Goal: Contribute content: Contribute content

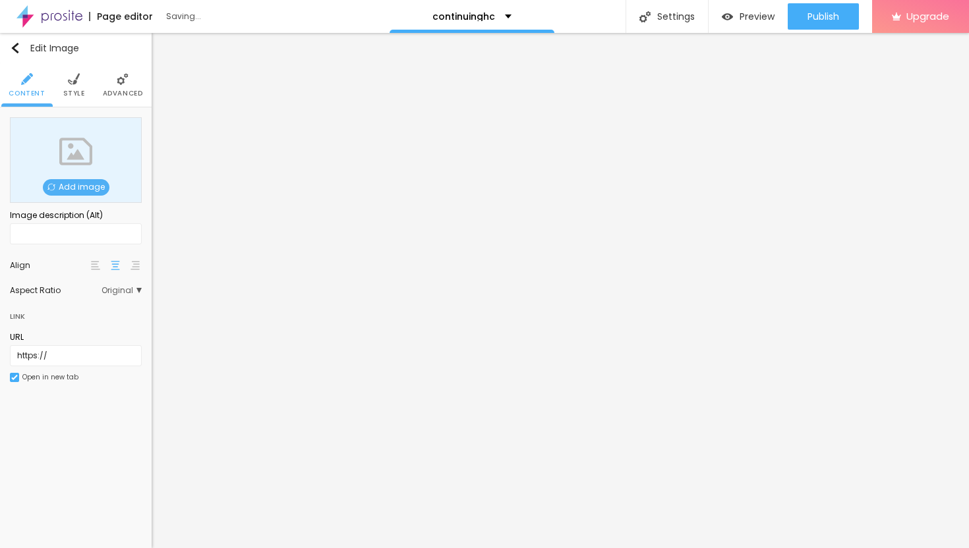
click at [87, 187] on span "Add image" at bounding box center [76, 187] width 67 height 16
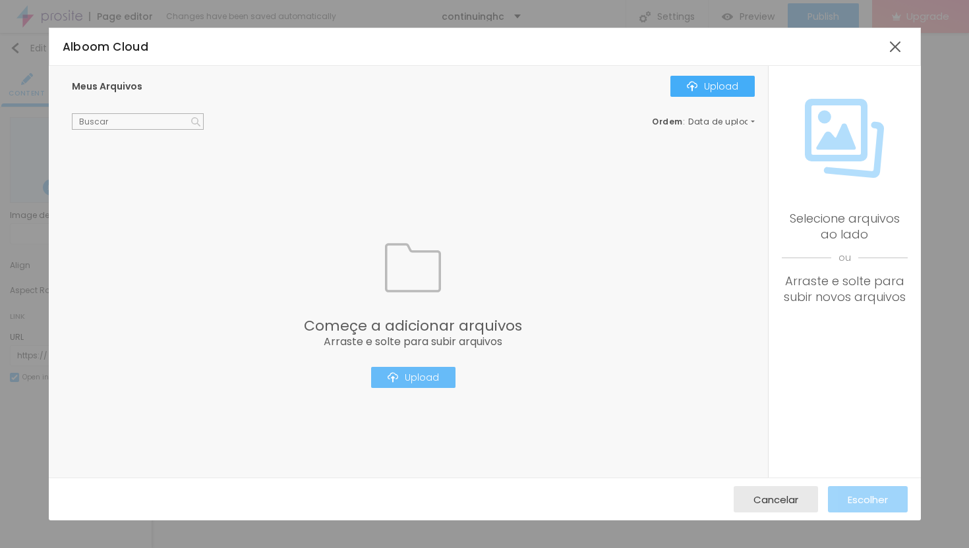
click at [413, 377] on div "Upload" at bounding box center [413, 377] width 51 height 11
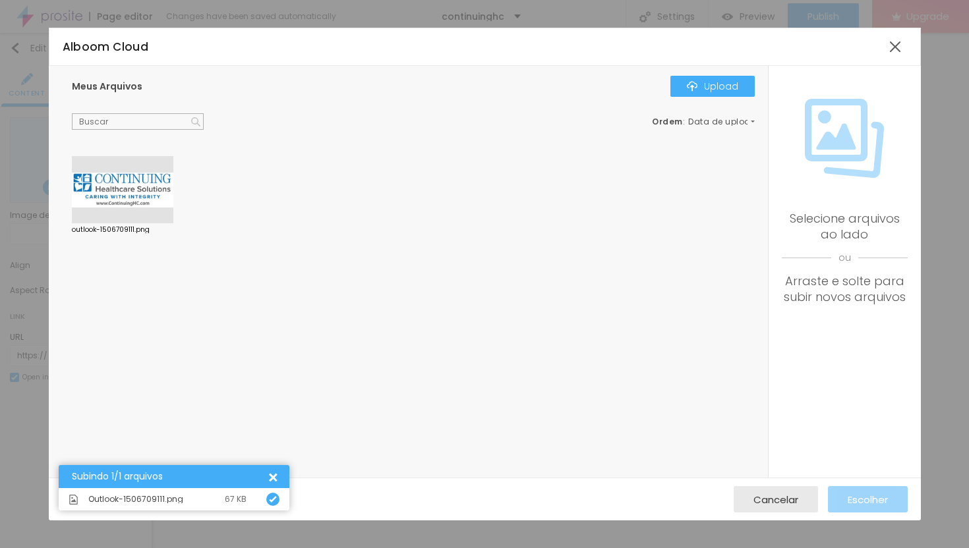
click at [140, 195] on div at bounding box center [123, 189] width 102 height 67
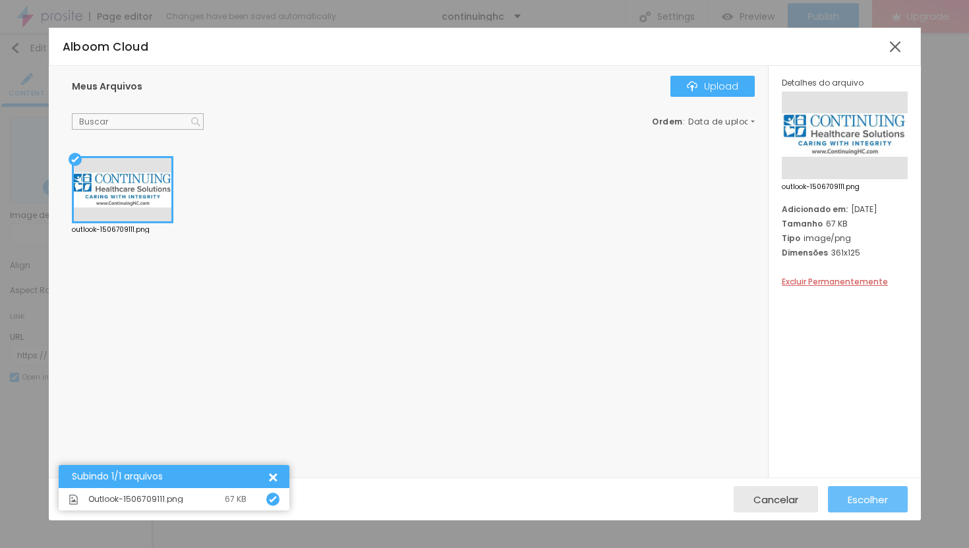
click at [871, 498] on span "Escolher" at bounding box center [868, 499] width 40 height 11
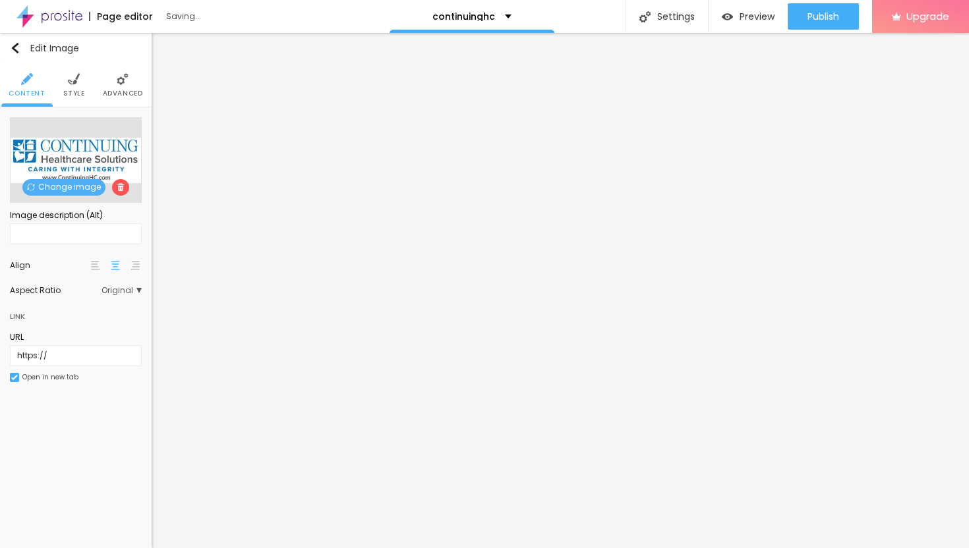
click at [132, 87] on li "Advanced" at bounding box center [123, 85] width 40 height 44
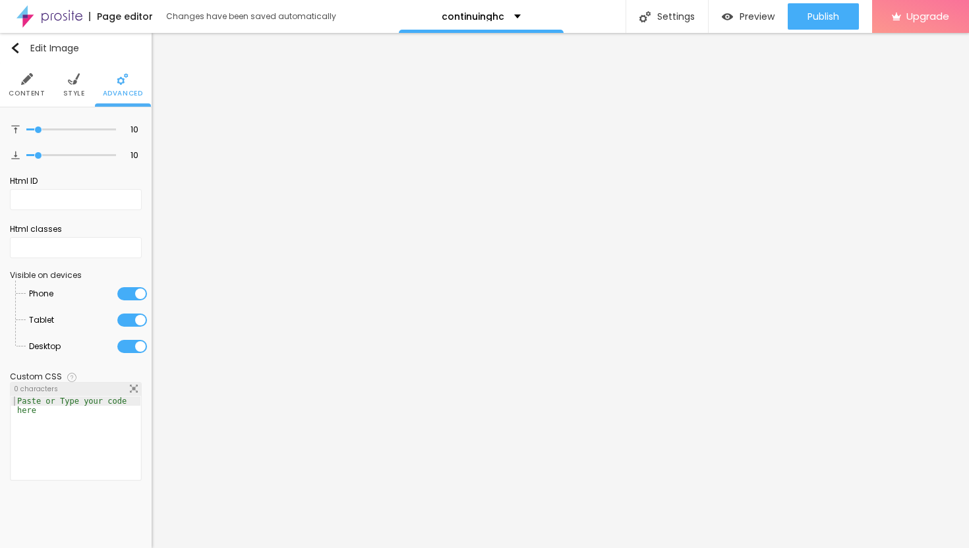
click at [71, 84] on img at bounding box center [74, 79] width 12 height 12
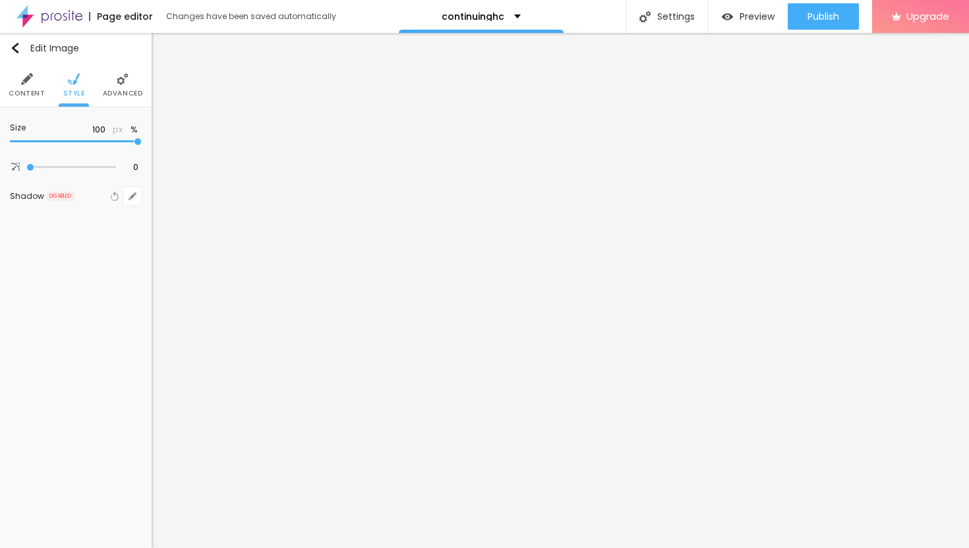
type input "35"
click at [49, 143] on input "range" at bounding box center [76, 141] width 132 height 7
type input "25"
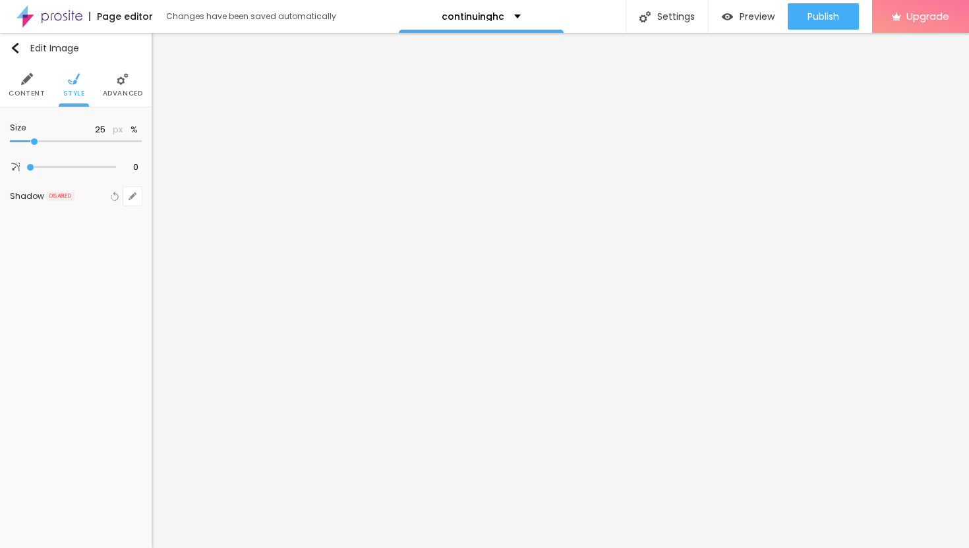
click at [35, 142] on input "range" at bounding box center [76, 141] width 132 height 7
click at [115, 90] on span "Advanced" at bounding box center [123, 93] width 40 height 7
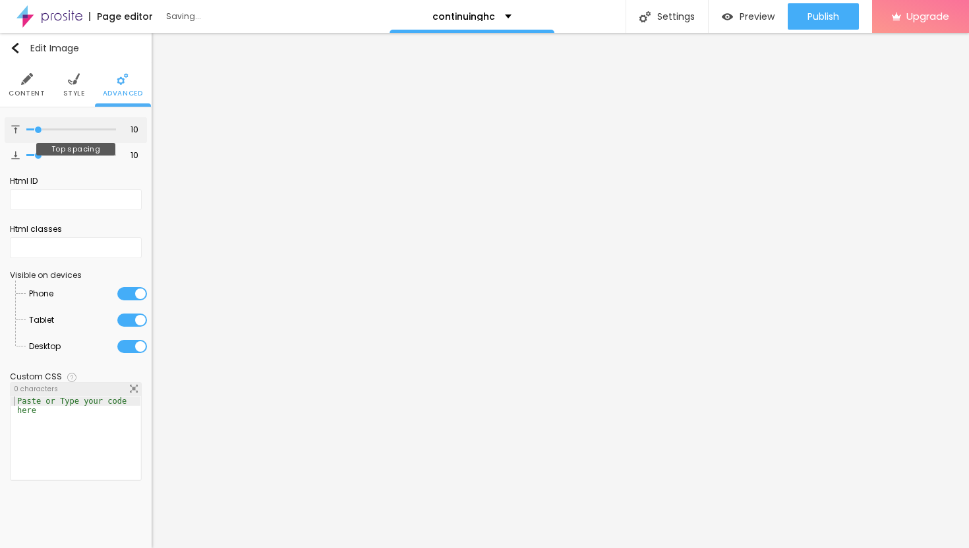
type input "9"
type input "10"
type input "12"
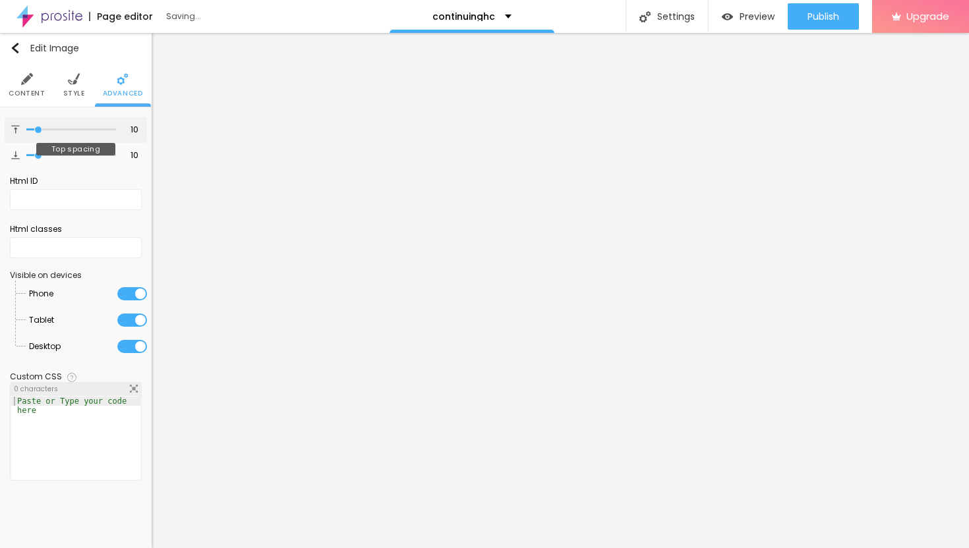
type input "12"
type input "13"
type input "16"
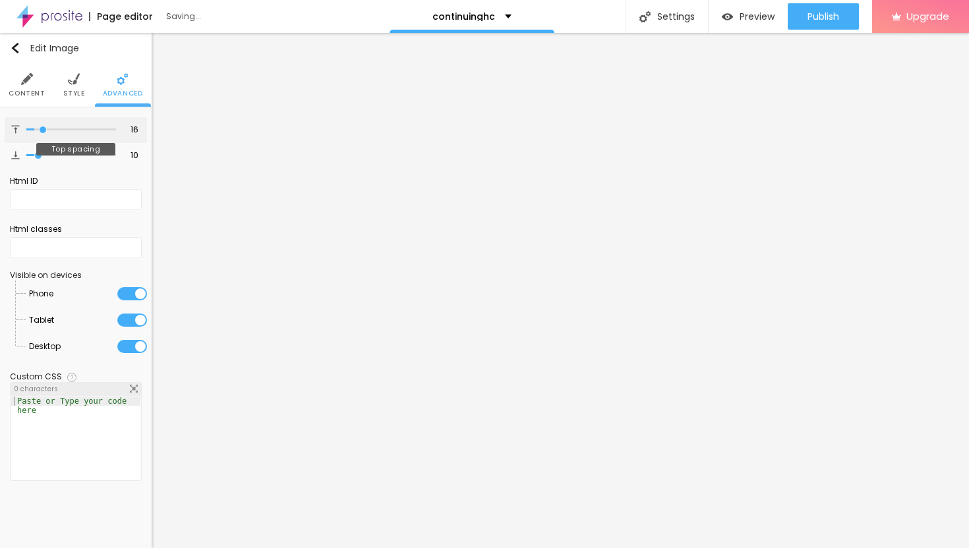
type input "18"
type input "20"
type input "22"
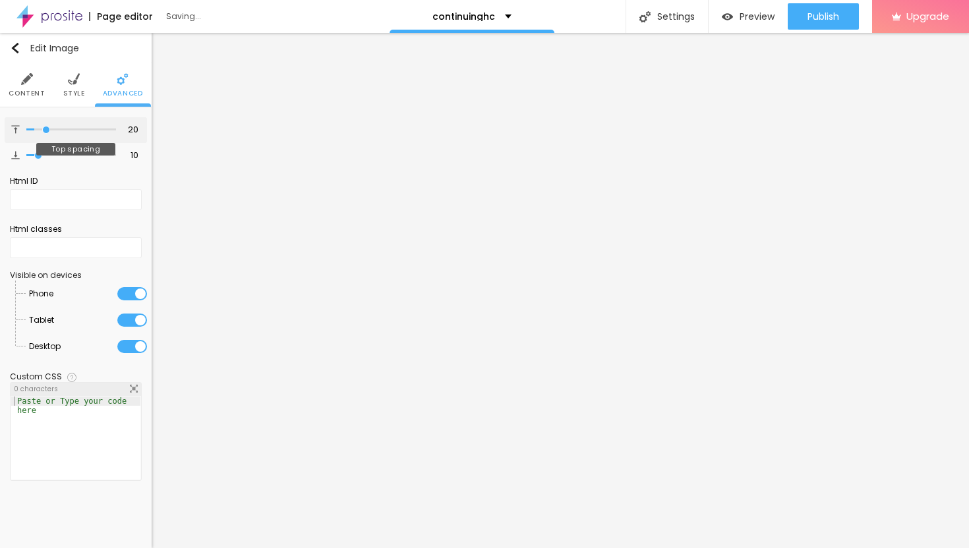
type input "22"
type input "23"
type input "24"
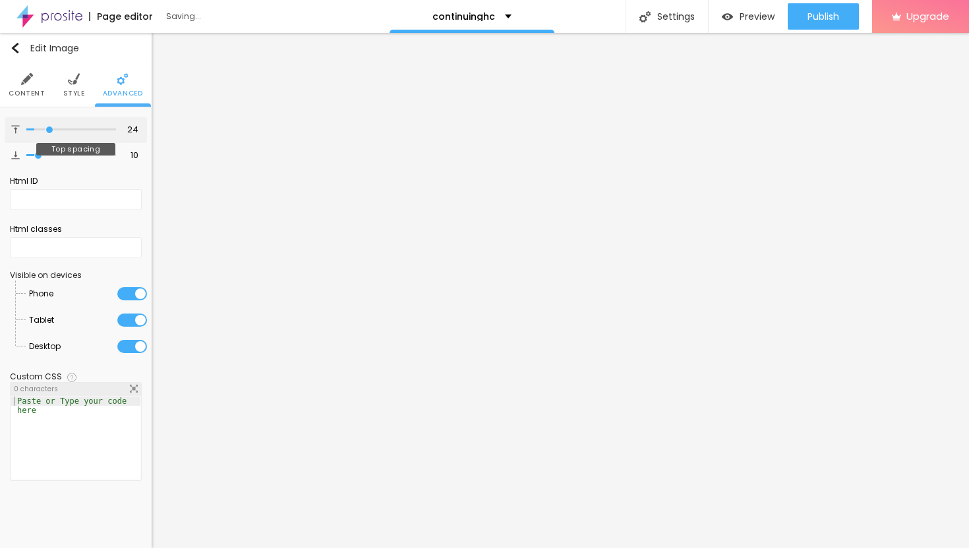
type input "25"
type input "26"
type input "27"
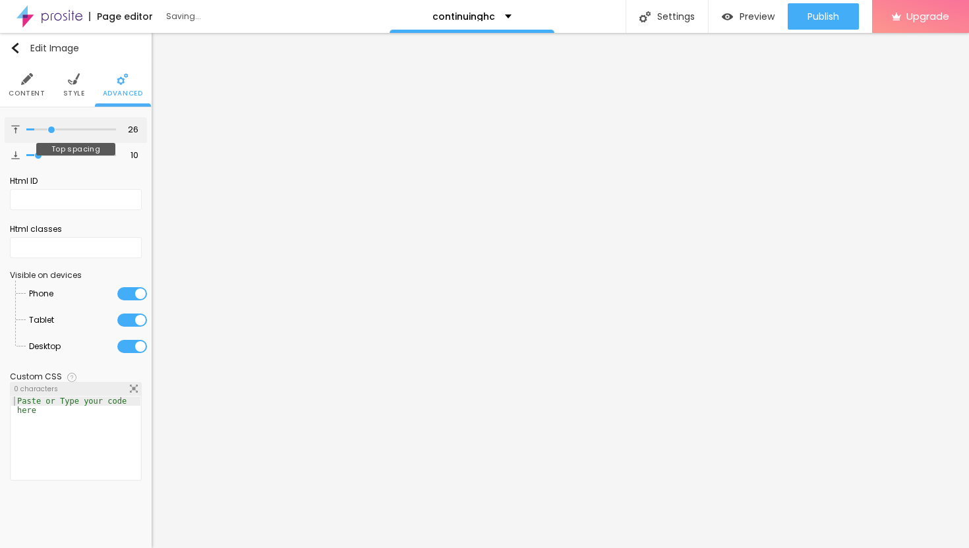
type input "27"
type input "28"
type input "29"
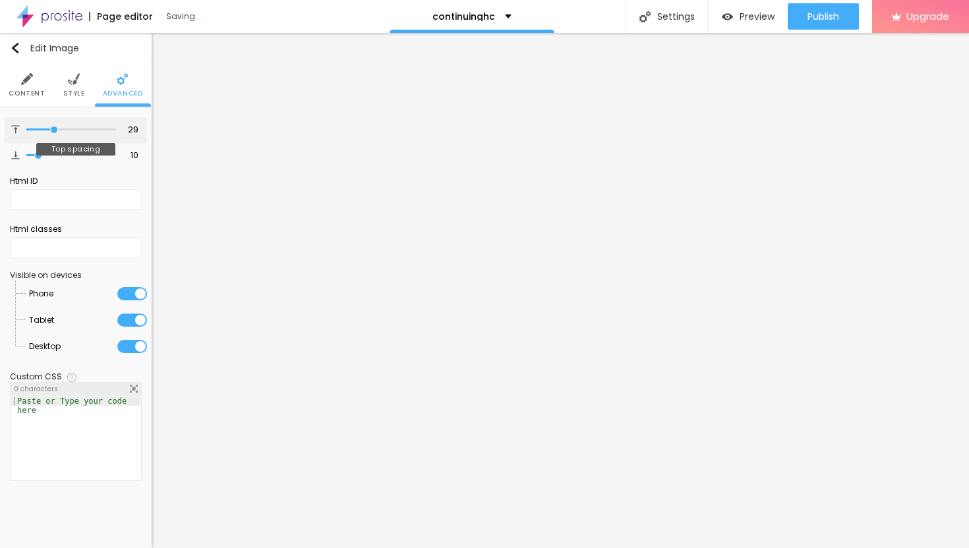
type input "30"
type input "32"
type input "33"
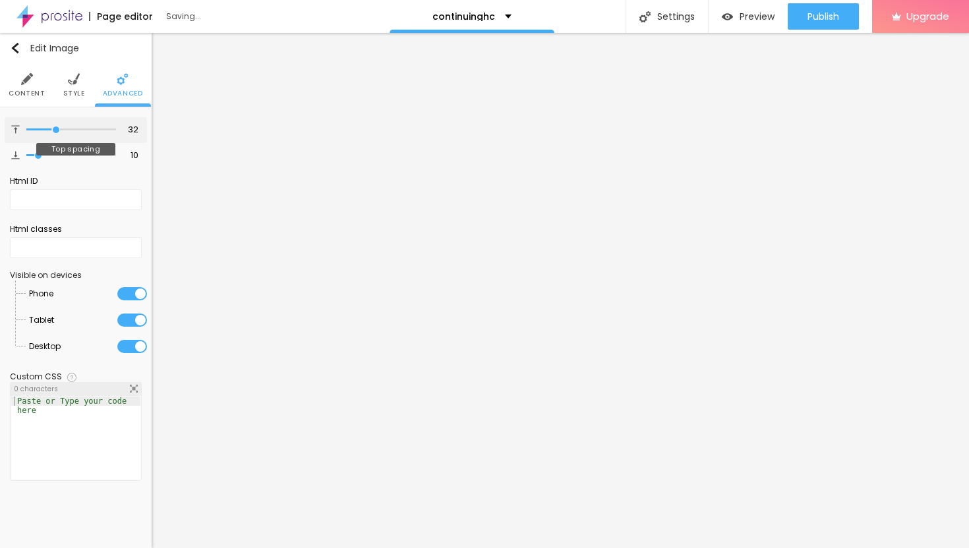
type input "33"
type input "34"
type input "36"
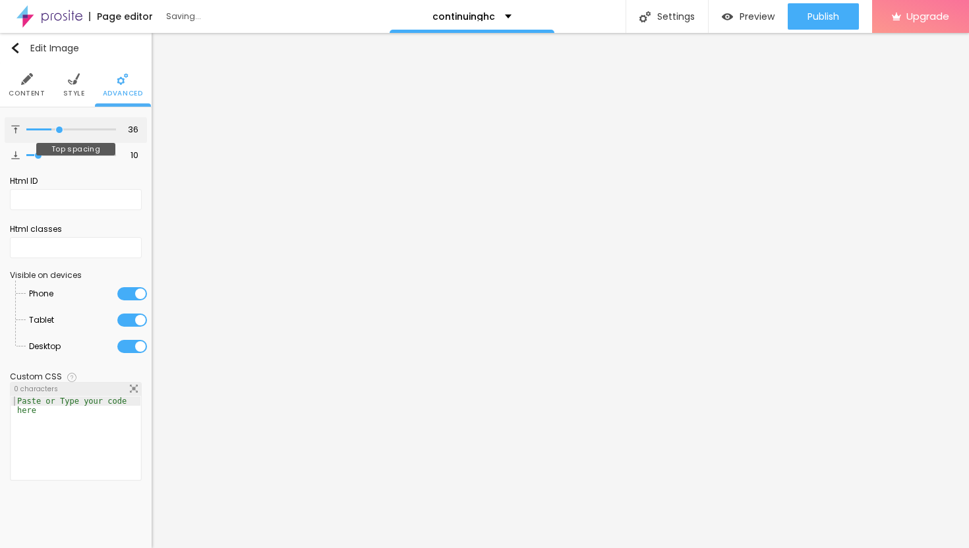
type input "38"
type input "40"
type input "42"
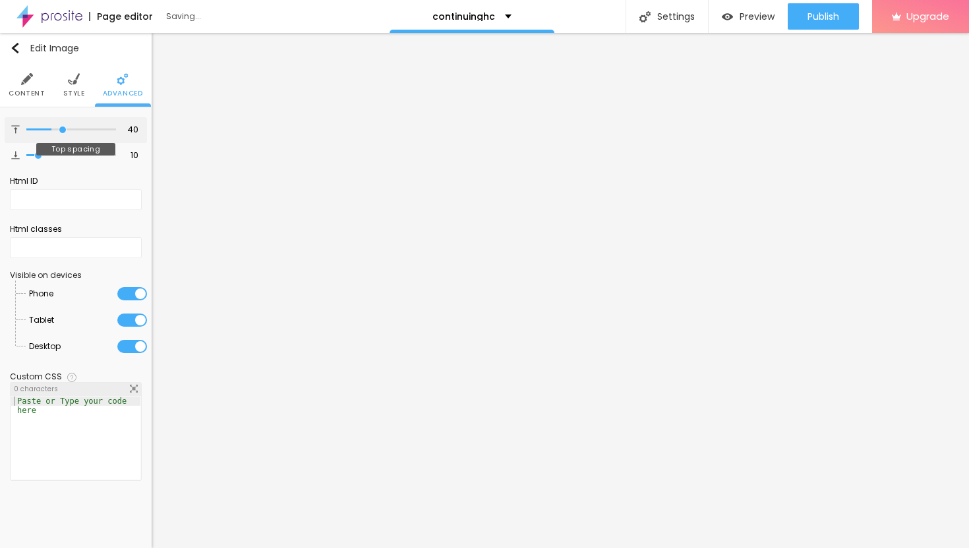
type input "42"
type input "43"
type input "45"
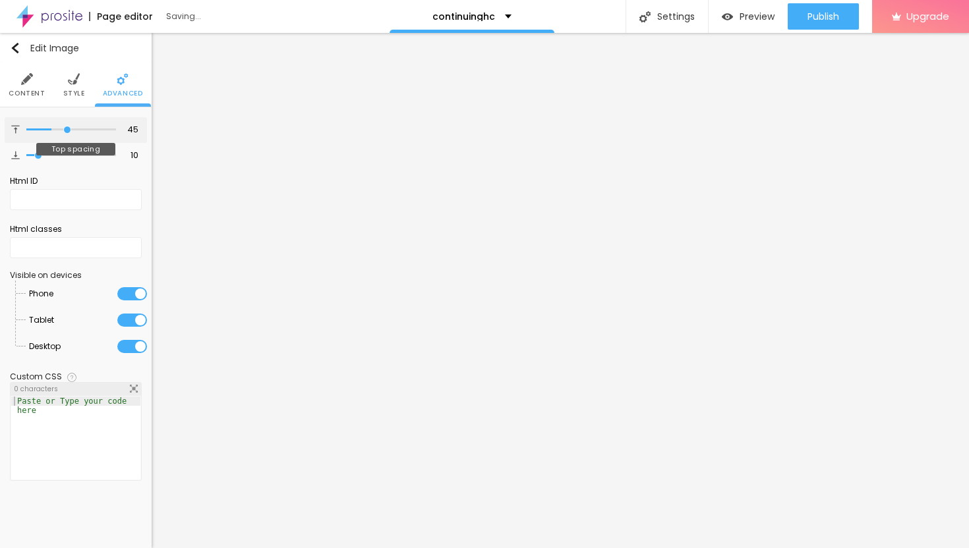
type input "46"
type input "47"
type input "48"
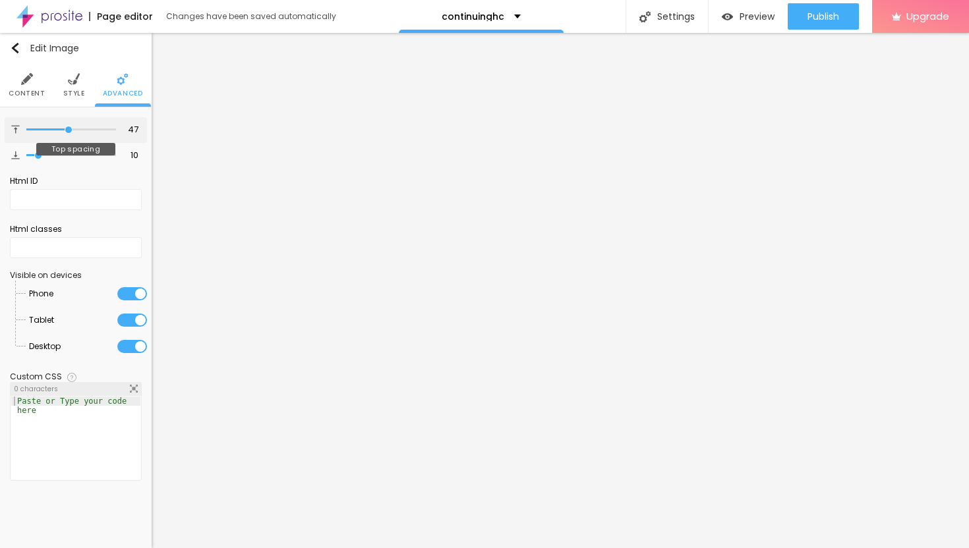
type input "48"
type input "49"
type input "48"
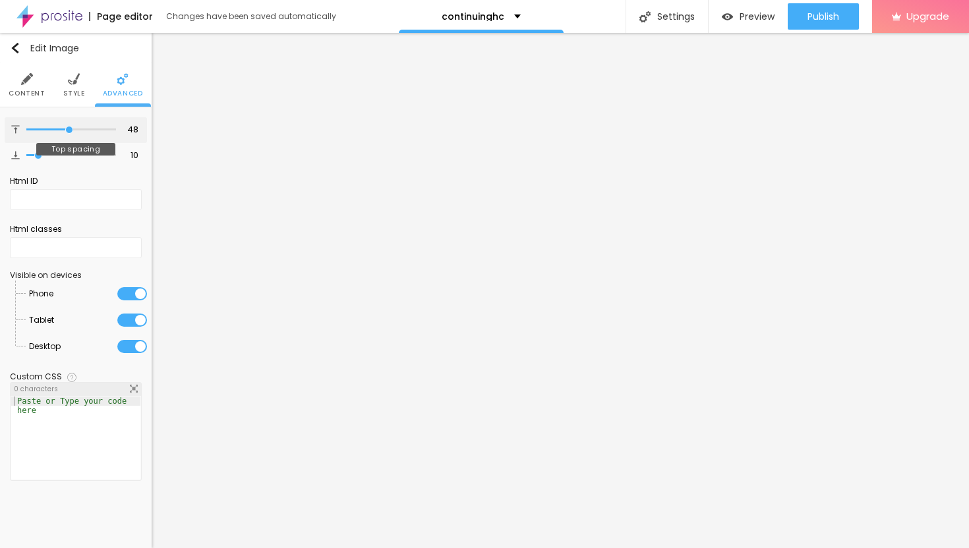
type input "48"
drag, startPoint x: 38, startPoint y: 129, endPoint x: 69, endPoint y: 137, distance: 32.1
click at [69, 138] on div "48 Top spacing" at bounding box center [76, 130] width 142 height 26
click at [16, 49] on img "button" at bounding box center [15, 48] width 11 height 11
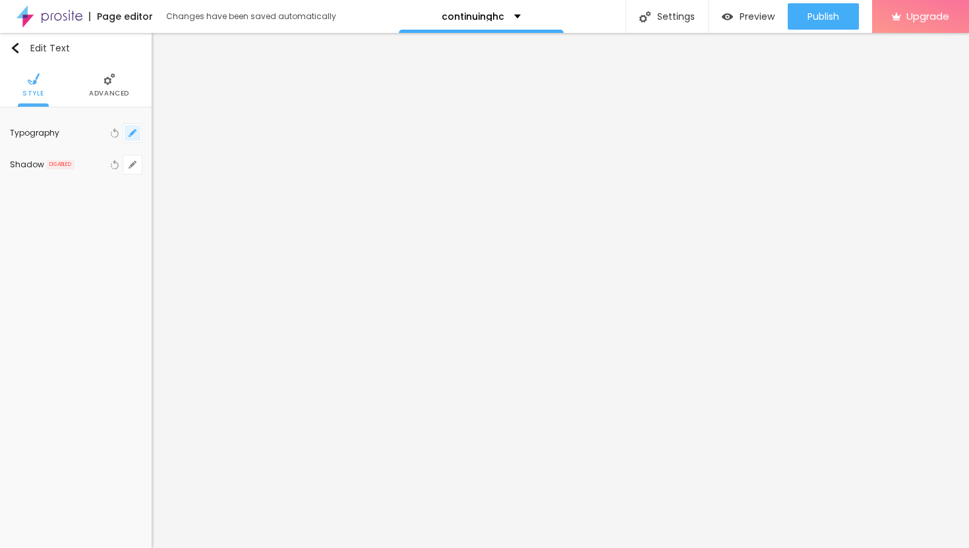
click at [132, 132] on icon "button" at bounding box center [132, 133] width 5 height 5
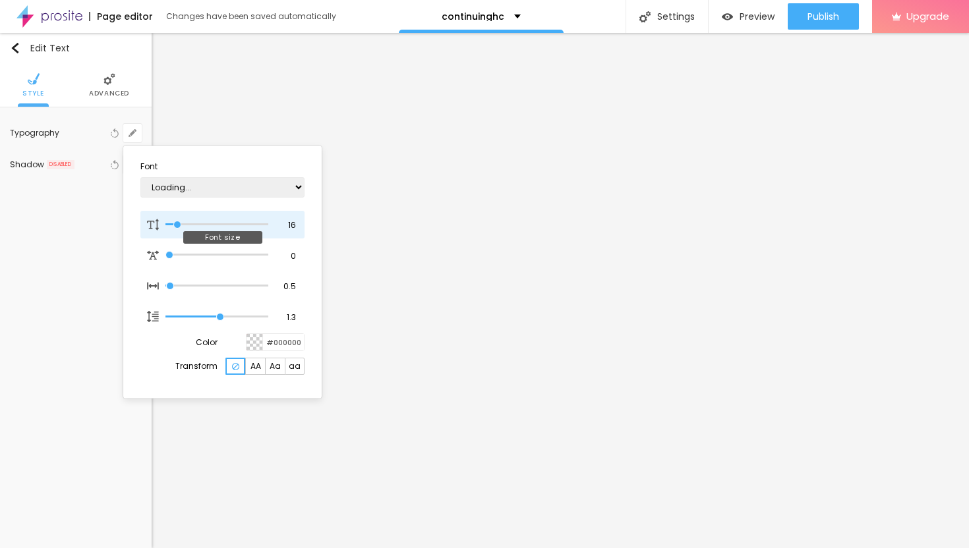
type input "1"
type input "15"
type input "1"
type input "16"
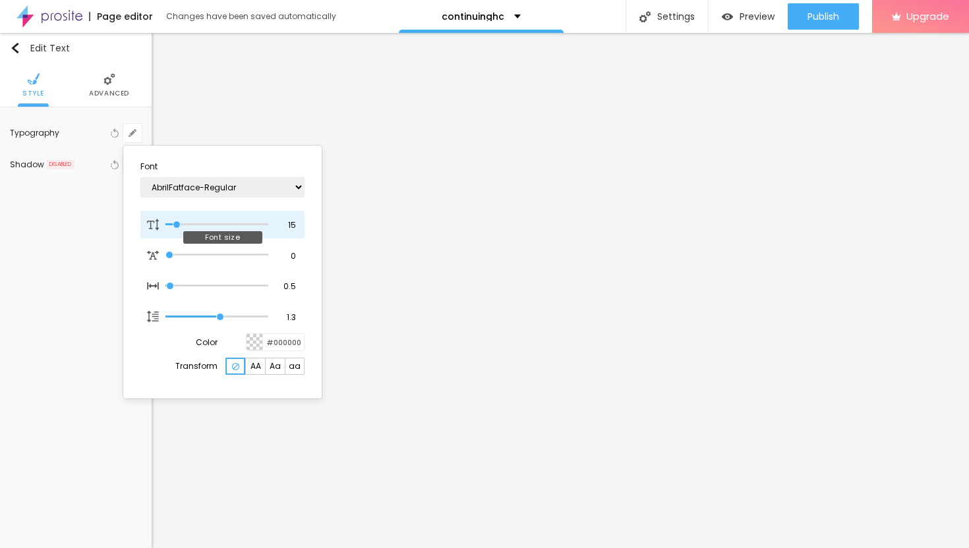
type input "16"
type input "1"
type input "17"
type input "1"
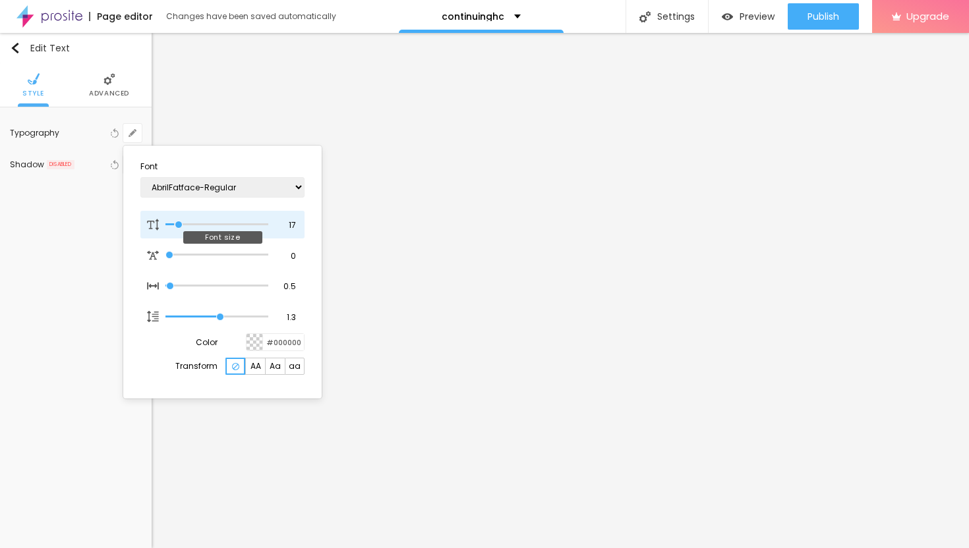
type input "18"
type input "1"
type input "19"
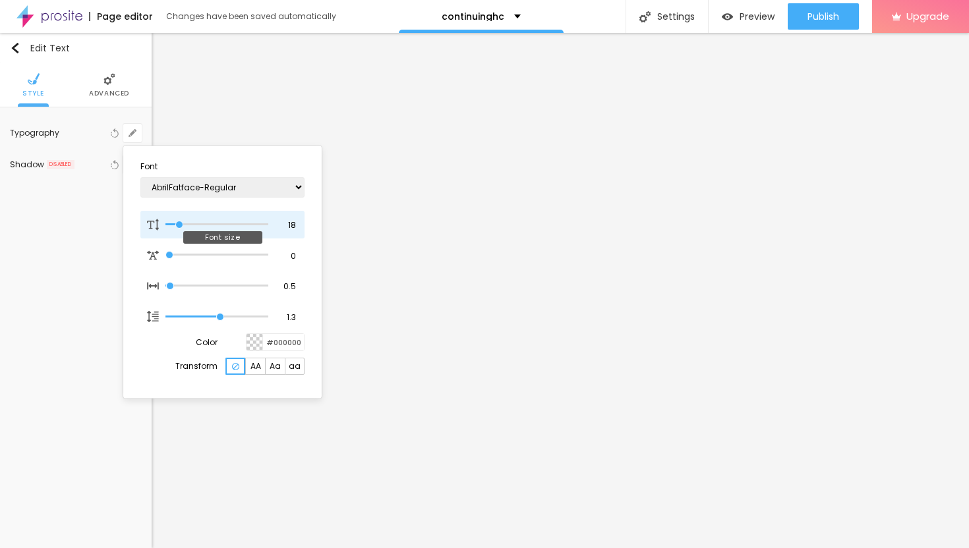
type input "1"
type input "20"
type input "1"
type input "21"
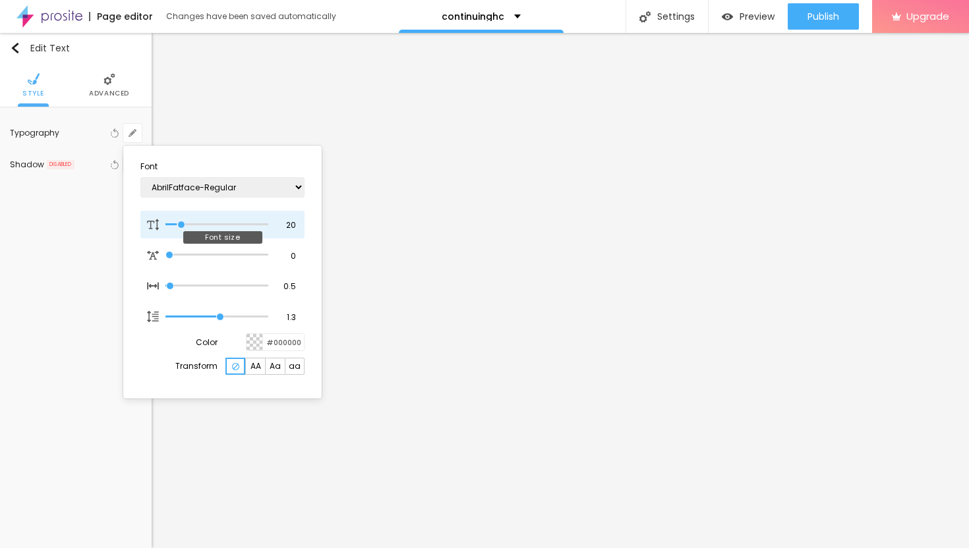
type input "21"
type input "1"
type input "22"
type input "1"
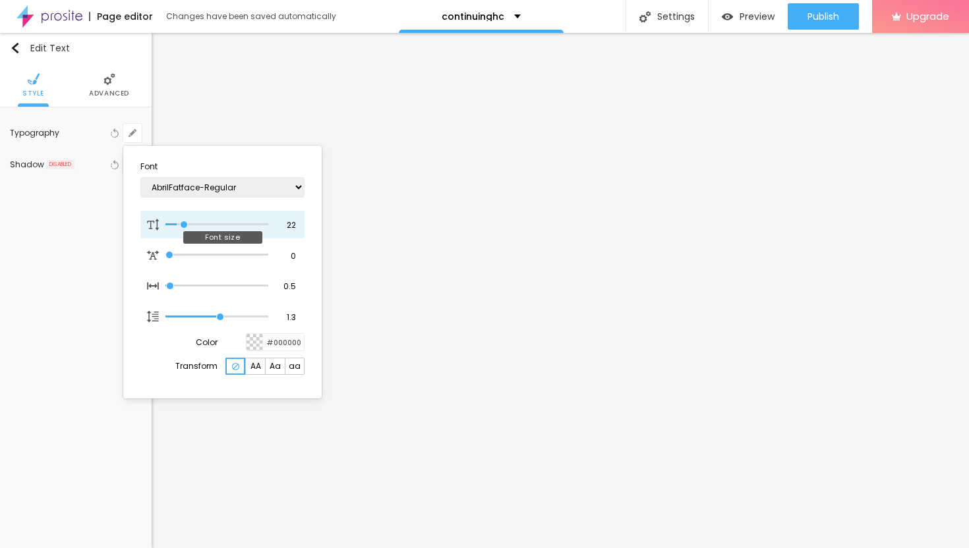
type input "23"
type input "1"
type input "24"
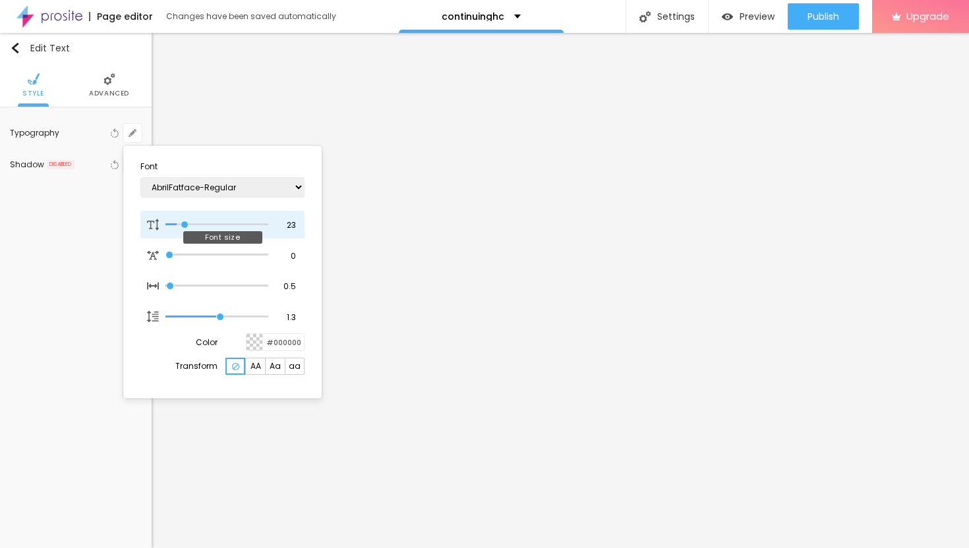
type input "1"
type input "25"
type input "1"
type input "26"
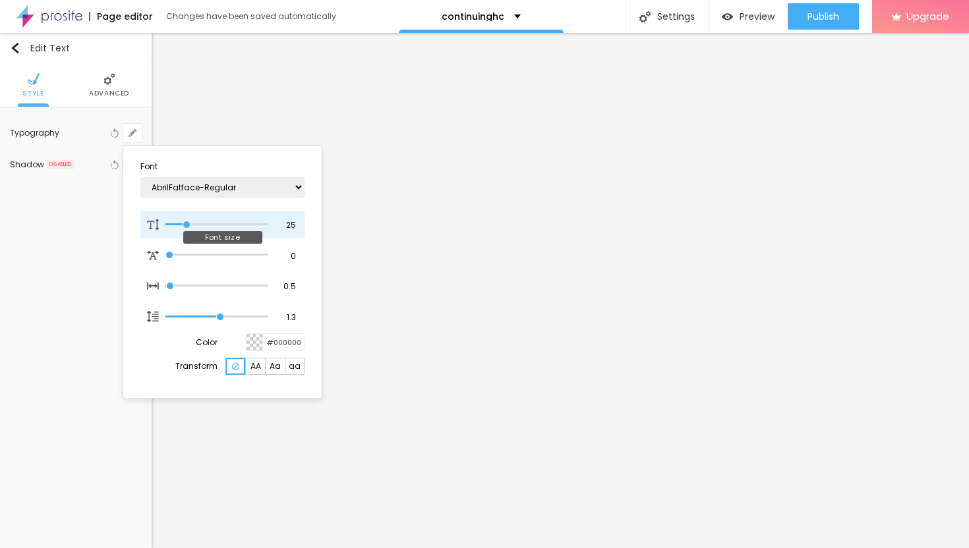
type input "26"
type input "1"
type input "27"
type input "1"
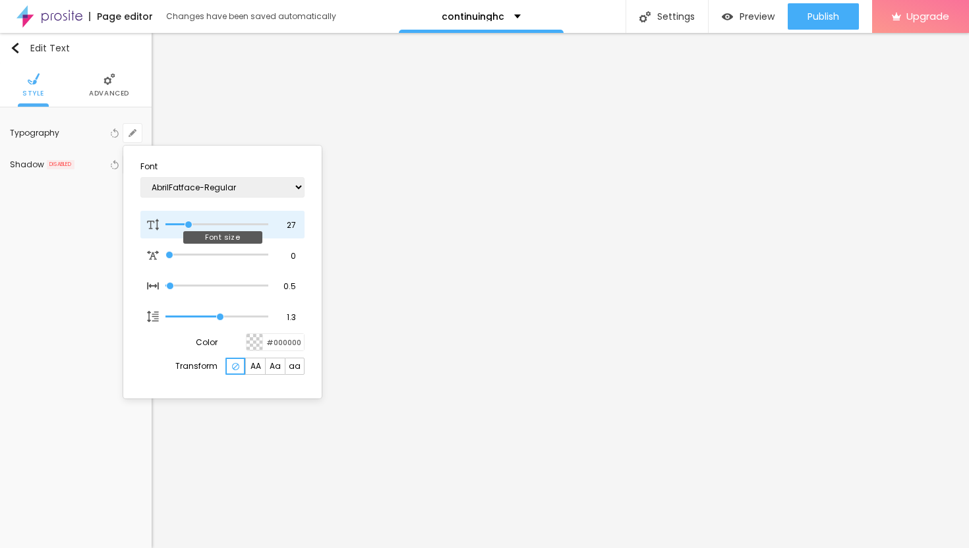
type input "28"
type input "1"
type input "29"
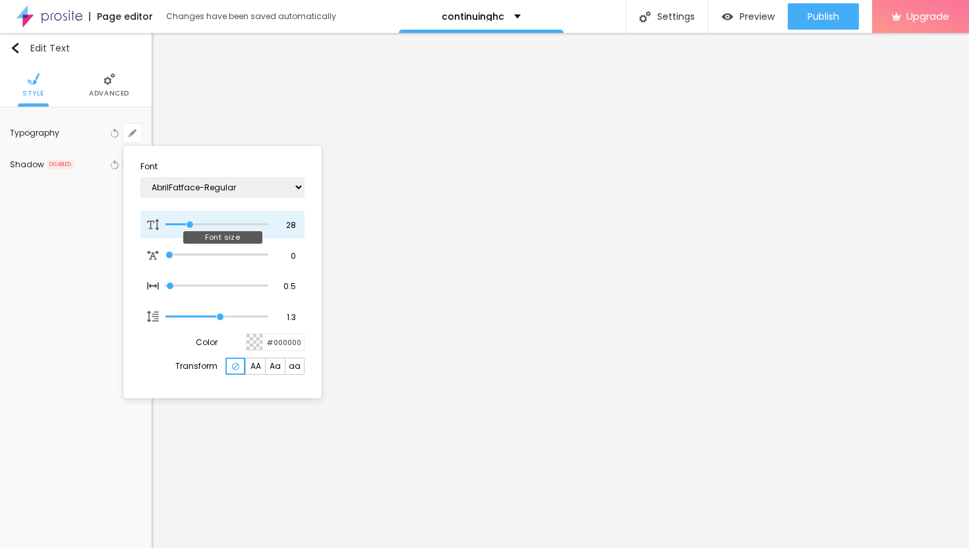
type input "1"
type input "30"
type input "1"
drag, startPoint x: 177, startPoint y: 221, endPoint x: 192, endPoint y: 225, distance: 16.2
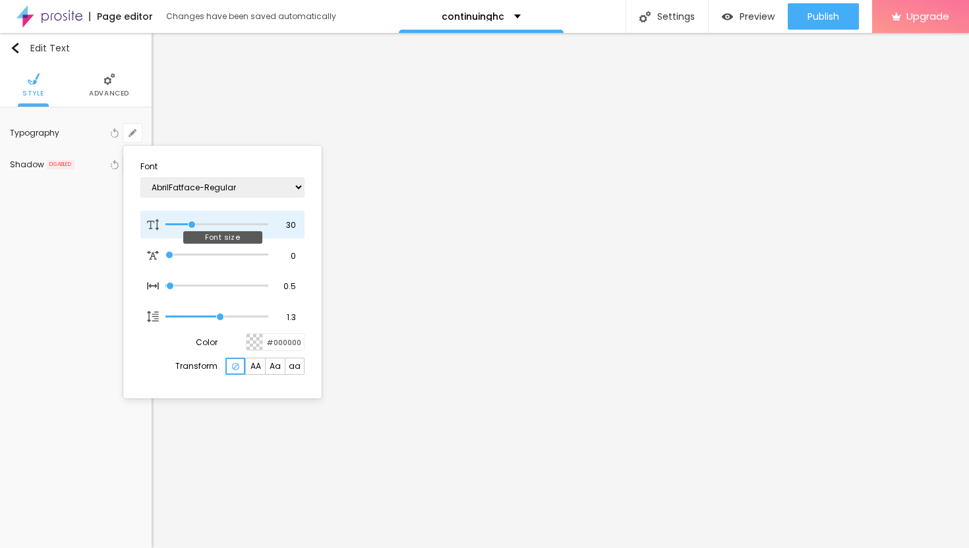
type input "30"
click at [192, 225] on input "range" at bounding box center [216, 224] width 103 height 7
click at [571, 386] on div at bounding box center [484, 274] width 969 height 548
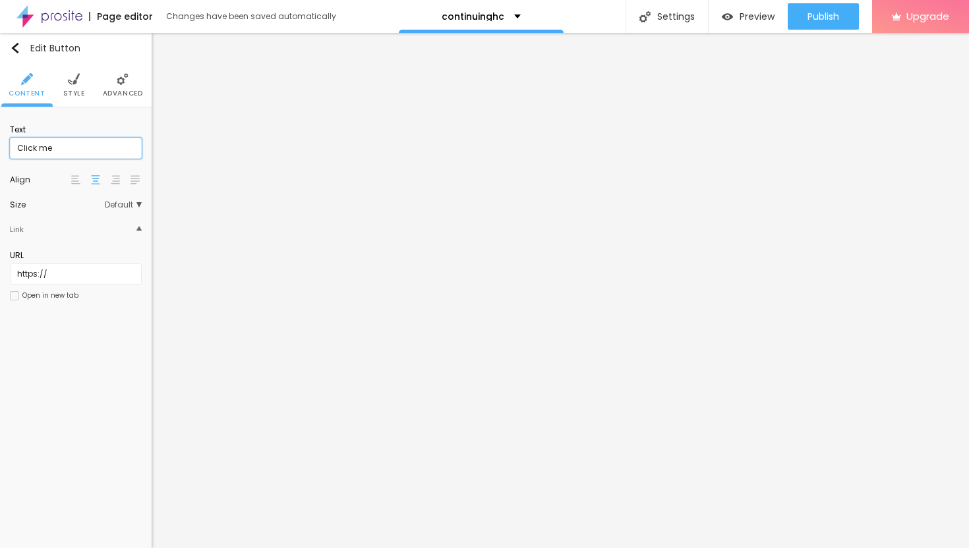
drag, startPoint x: 56, startPoint y: 148, endPoint x: 0, endPoint y: 137, distance: 57.0
click at [0, 137] on div "Text Click me Align Size Default Small Default Big Link URL https:// Open in ne…" at bounding box center [76, 216] width 152 height 219
paste input "→ VIEW DOCUMENT HERE"
type input "→ VIEW DOCUMENT HERE"
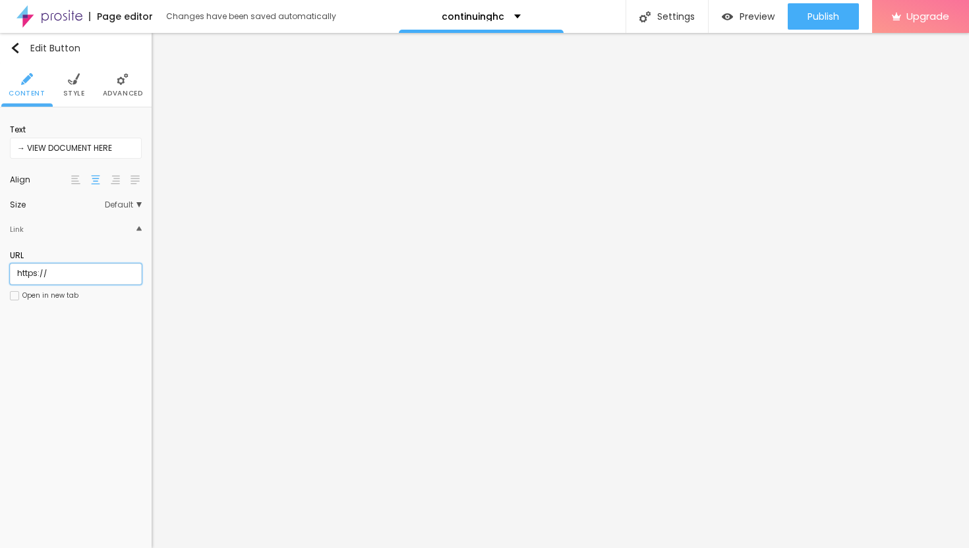
drag, startPoint x: 49, startPoint y: 277, endPoint x: 0, endPoint y: 276, distance: 48.8
click at [0, 276] on div "Text → VIEW DOCUMENT HERE Align Size Default Small Default Big Link URL https:/…" at bounding box center [76, 216] width 152 height 219
paste input "[URL][DOMAIN_NAME]"
type input "[URL][DOMAIN_NAME]"
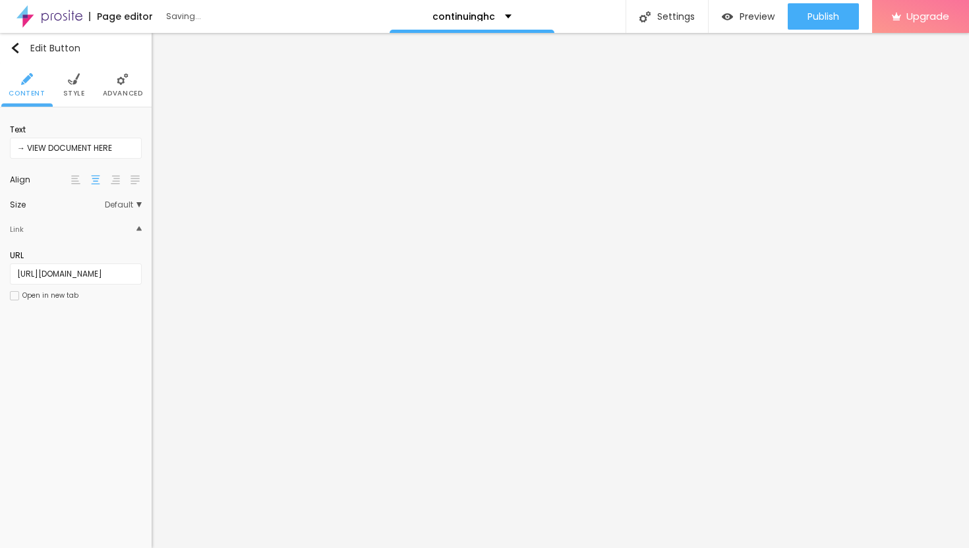
click at [14, 291] on div at bounding box center [14, 295] width 9 height 9
click at [119, 90] on span "Advanced" at bounding box center [123, 93] width 40 height 7
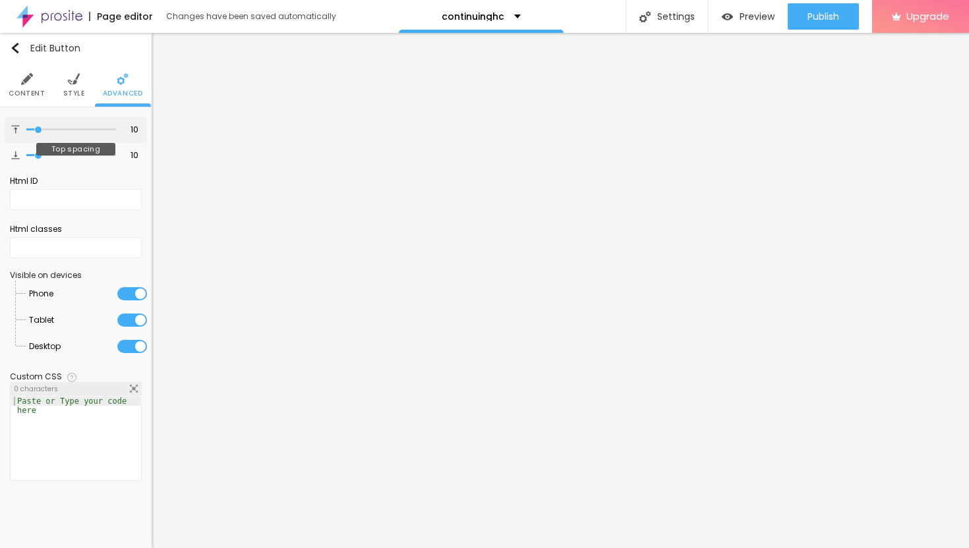
type input "8"
type input "9"
type input "10"
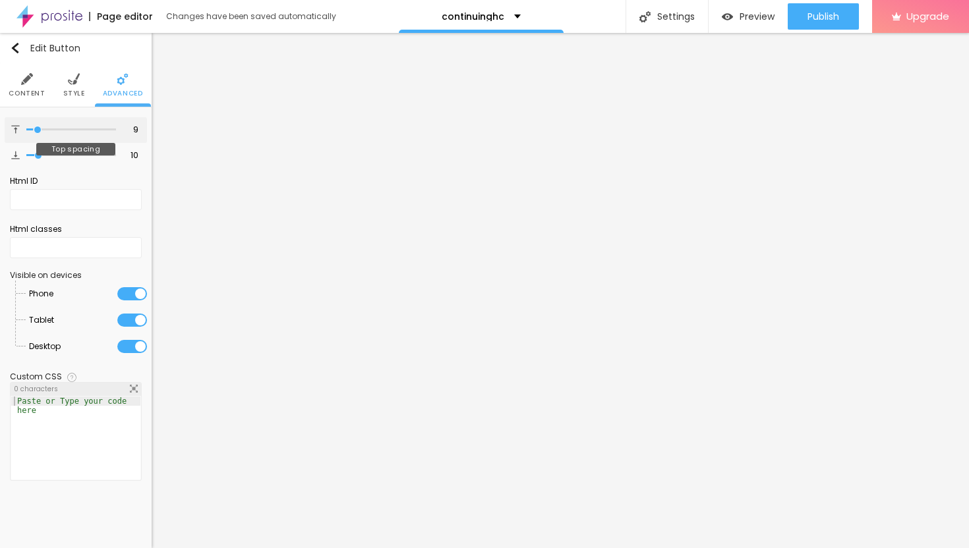
type input "10"
type input "12"
type input "13"
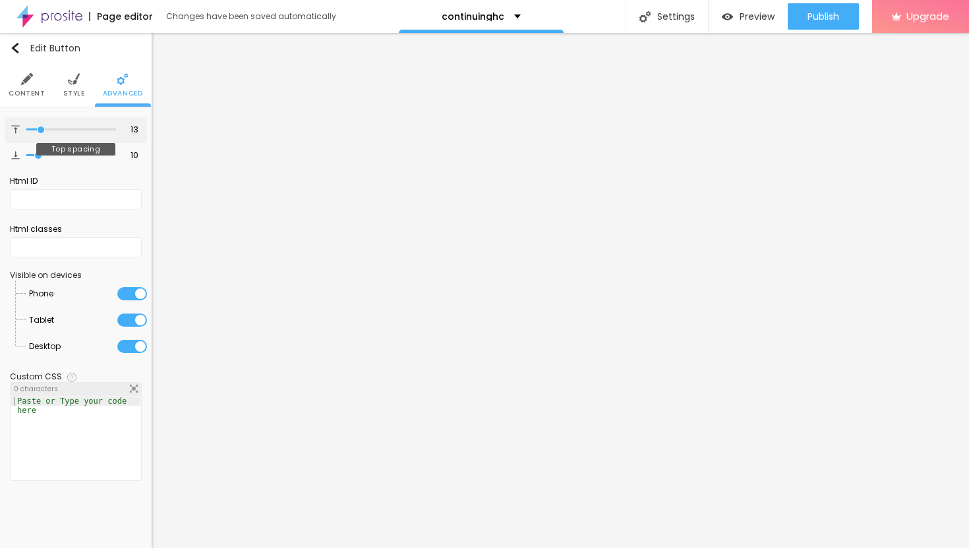
type input "14"
type input "15"
type input "16"
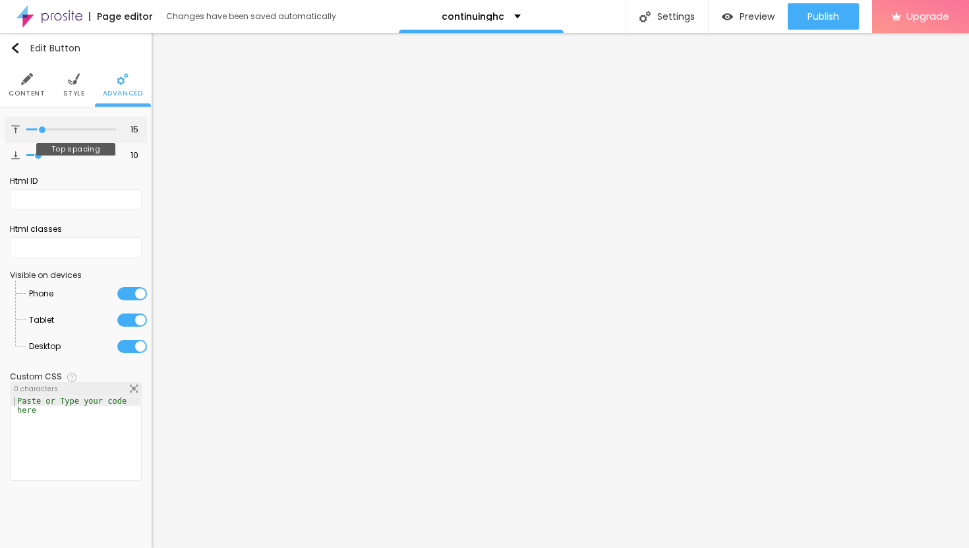
type input "16"
type input "17"
type input "18"
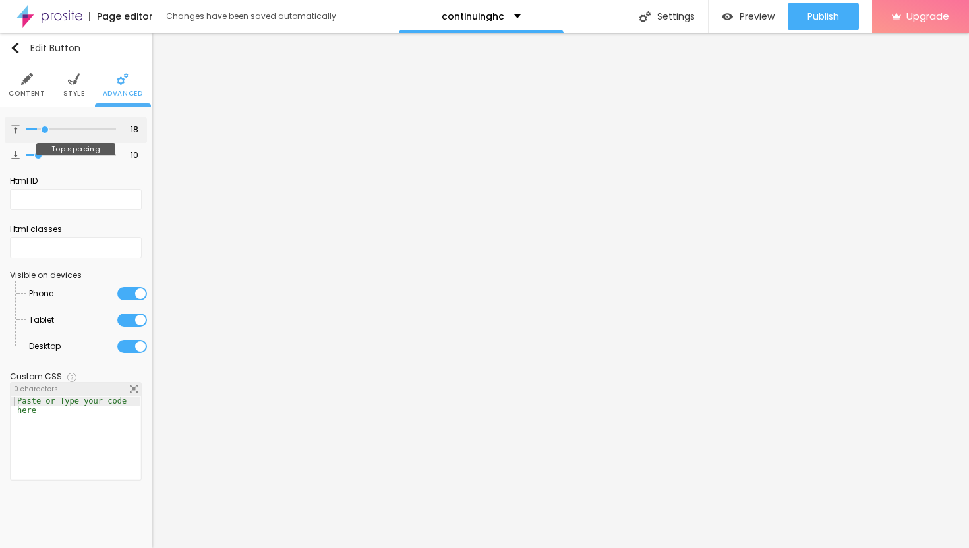
type input "19"
type input "20"
type input "21"
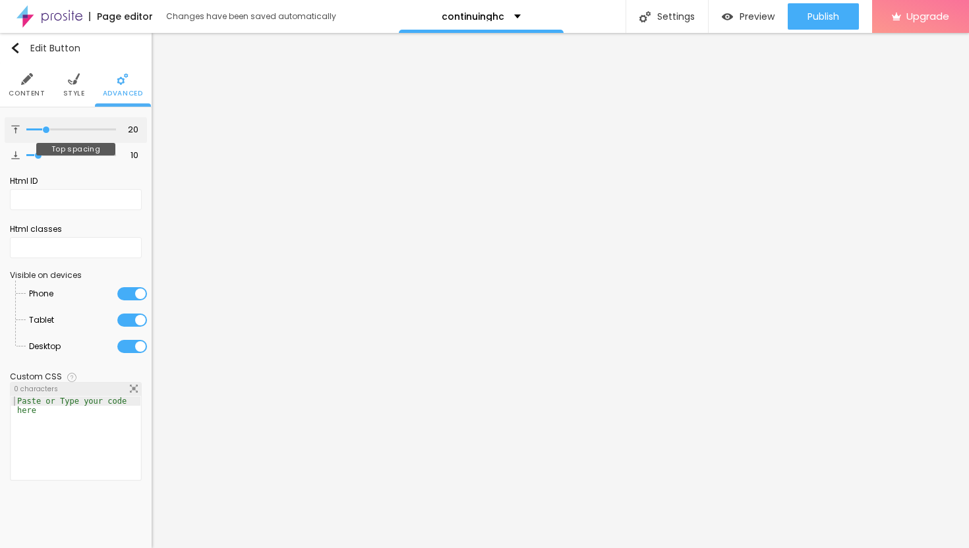
type input "21"
type input "22"
type input "23"
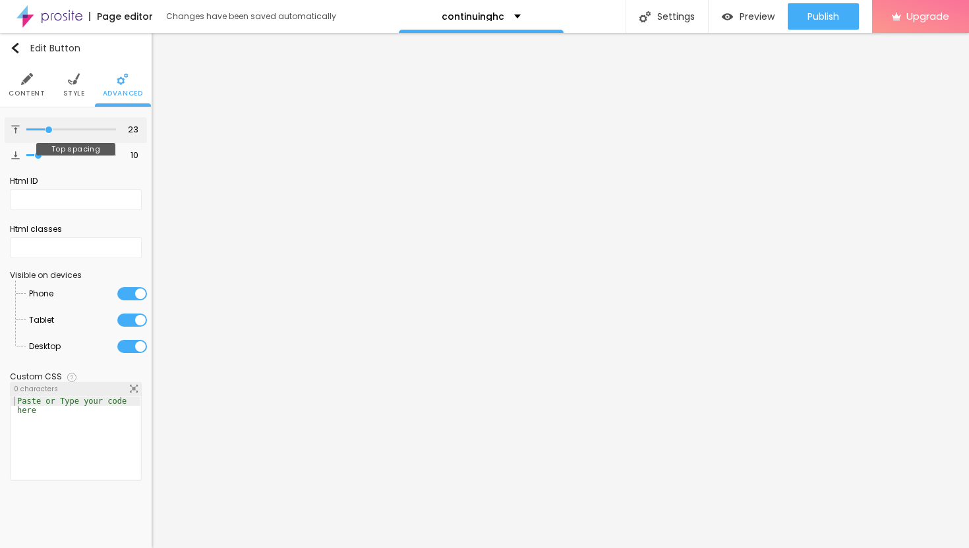
drag, startPoint x: 38, startPoint y: 127, endPoint x: 49, endPoint y: 130, distance: 12.2
type input "23"
click at [49, 130] on input "range" at bounding box center [71, 130] width 90 height 7
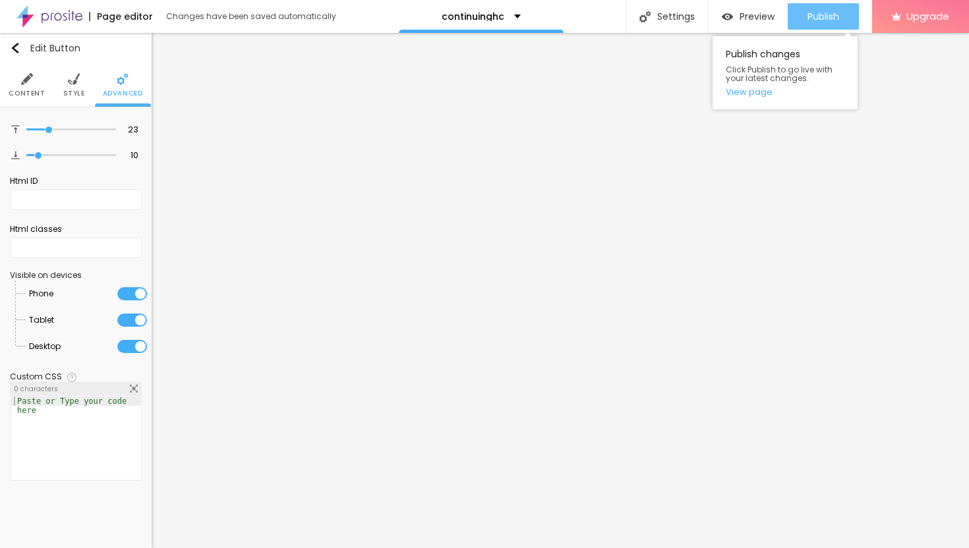
click at [825, 15] on span "Publish" at bounding box center [823, 16] width 32 height 11
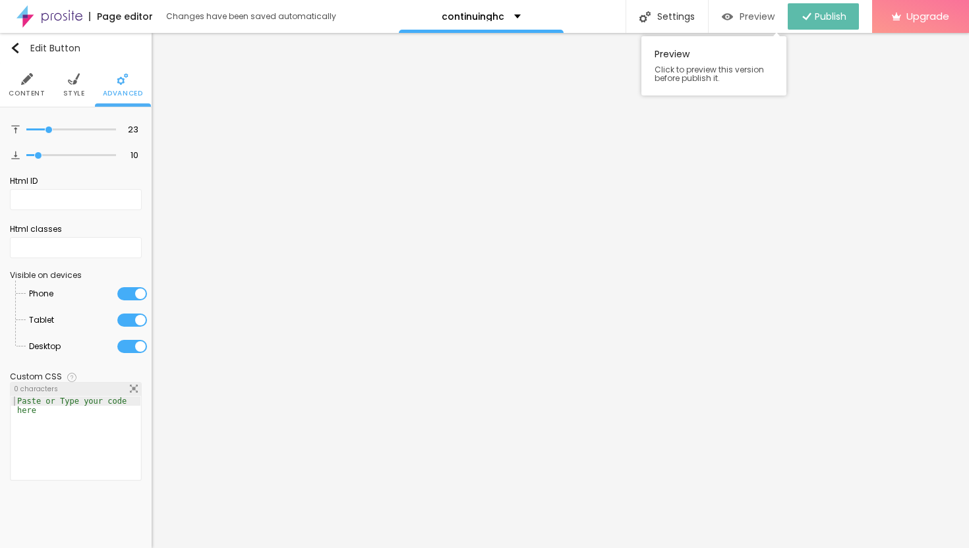
click at [740, 20] on span "Preview" at bounding box center [757, 16] width 35 height 11
